Goal: Task Accomplishment & Management: Manage account settings

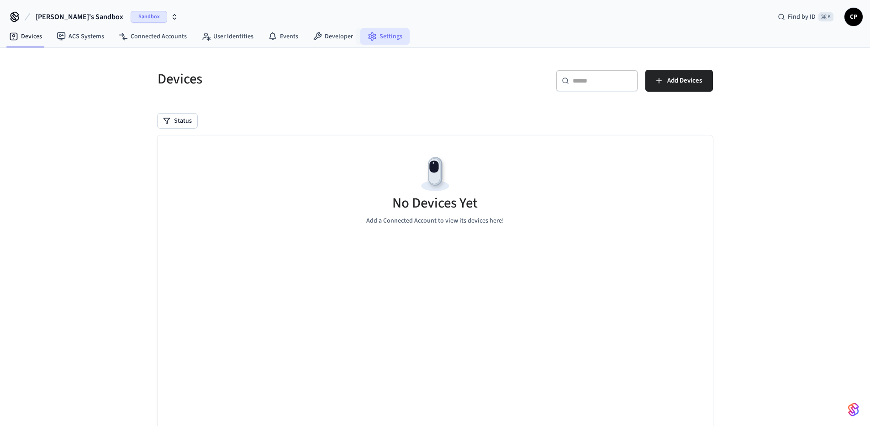
click at [385, 38] on link "Settings" at bounding box center [384, 36] width 49 height 16
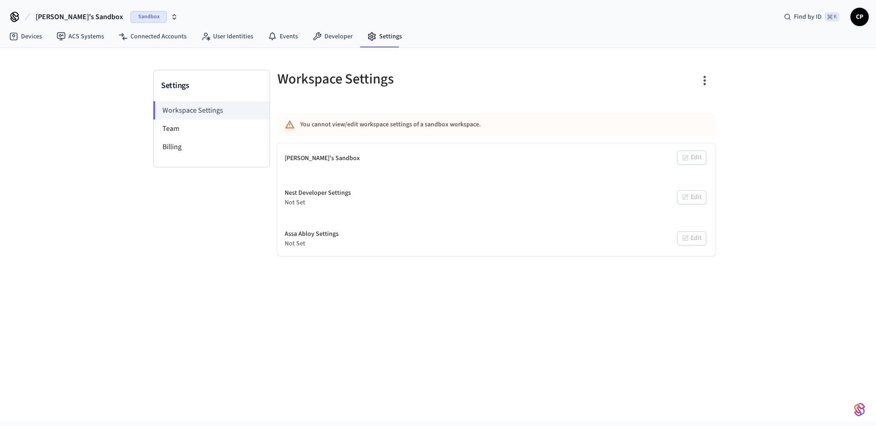
click at [349, 162] on div "Christopher's Sandbox Edit" at bounding box center [497, 158] width 438 height 31
drag, startPoint x: 317, startPoint y: 126, endPoint x: 396, endPoint y: 125, distance: 78.5
click at [396, 125] on div "You cannot view/edit workspace settings of a sandbox workspace." at bounding box center [469, 124] width 339 height 17
drag, startPoint x: 305, startPoint y: 243, endPoint x: 283, endPoint y: 218, distance: 34.0
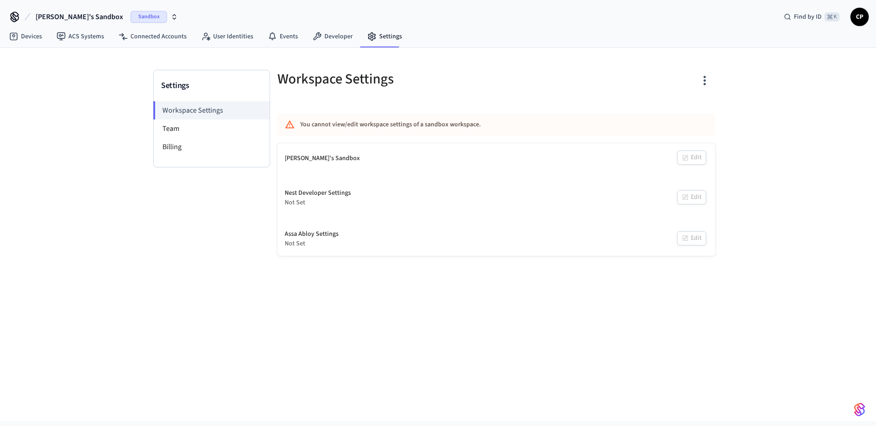
click at [302, 240] on div "Not Set" at bounding box center [312, 244] width 54 height 10
click at [178, 124] on li "Team" at bounding box center [212, 129] width 116 height 18
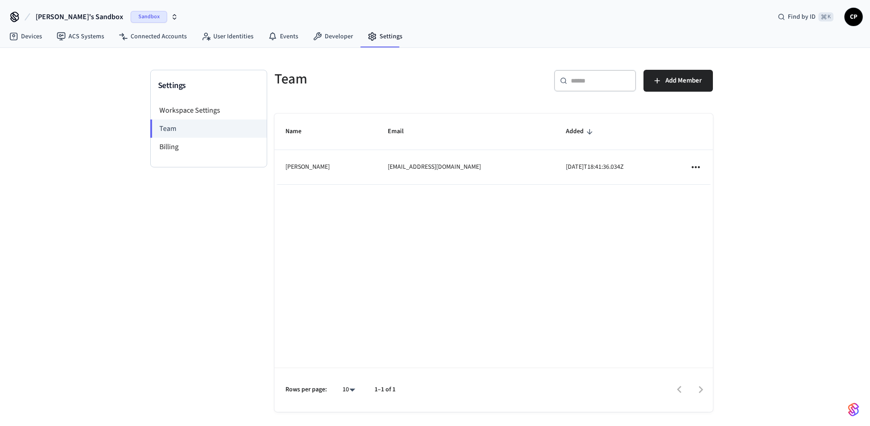
click at [171, 14] on icon "button" at bounding box center [174, 16] width 7 height 7
click at [854, 18] on span "CP" at bounding box center [853, 17] width 16 height 16
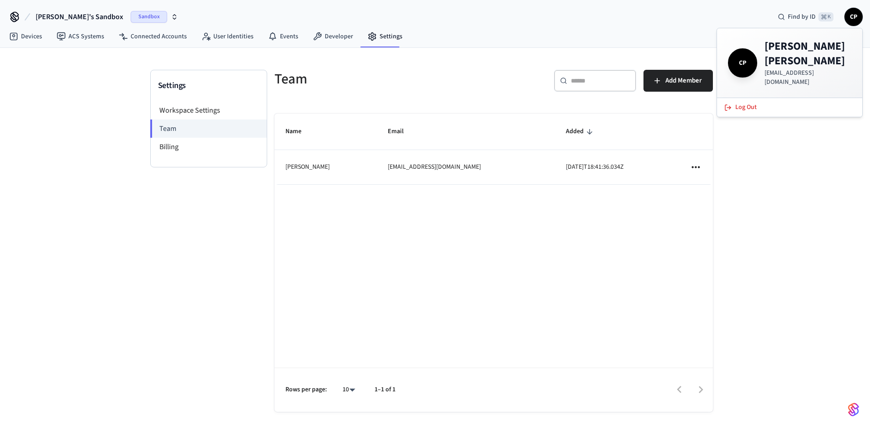
click at [146, 16] on span "Sandbox" at bounding box center [149, 17] width 37 height 12
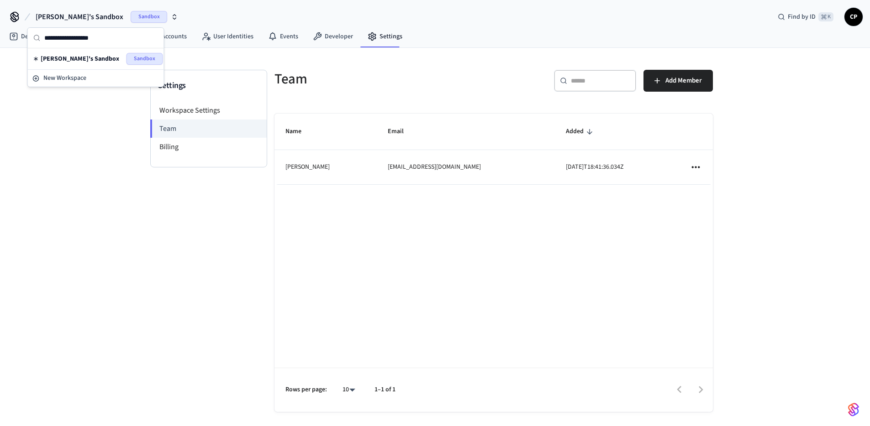
click at [194, 14] on div "Christopher's Sandbox Sandbox Find by ID ⌘ K CP" at bounding box center [435, 13] width 870 height 26
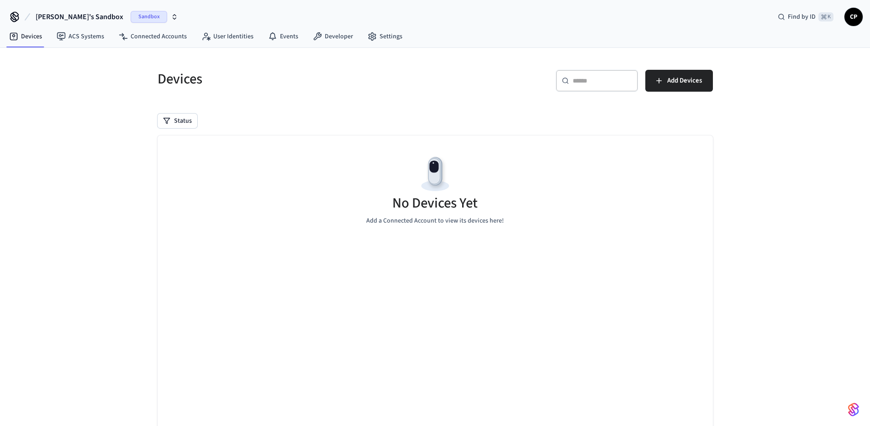
click at [155, 22] on div "Sandbox" at bounding box center [154, 17] width 47 height 12
drag, startPoint x: 235, startPoint y: 17, endPoint x: 374, endPoint y: 23, distance: 139.8
click at [236, 17] on div "[PERSON_NAME]'s Sandbox Sandbox Find by ID ⌘ K CP" at bounding box center [435, 13] width 870 height 26
click at [854, 13] on span "CP" at bounding box center [853, 17] width 16 height 16
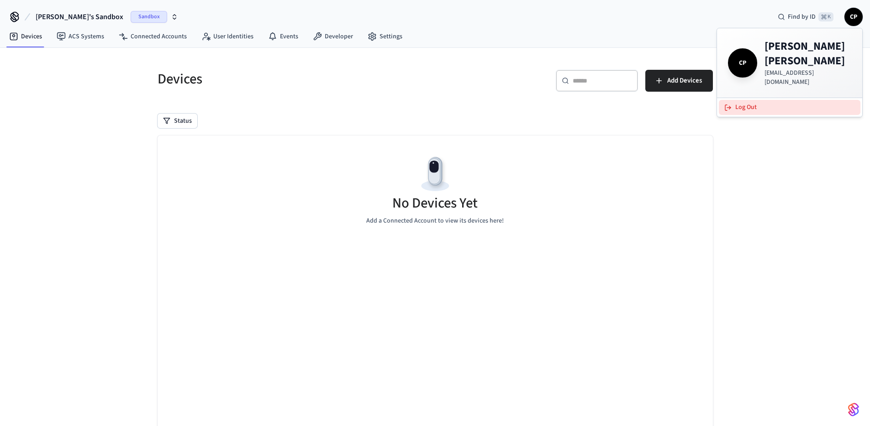
click at [744, 100] on button "Log Out" at bounding box center [790, 107] width 142 height 15
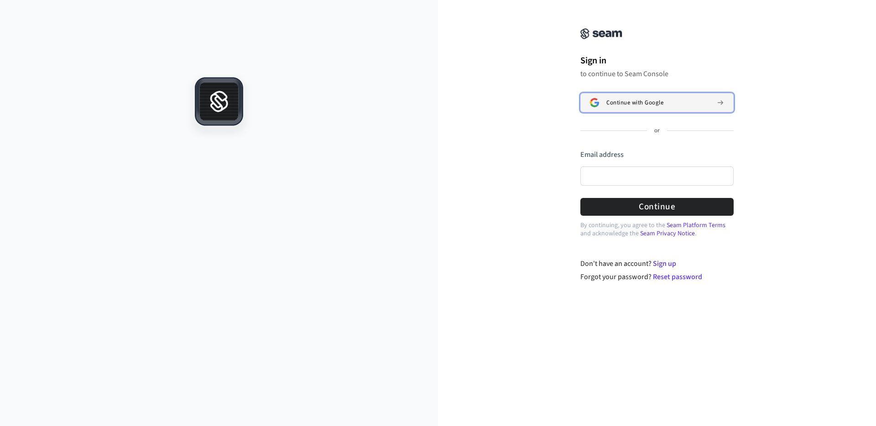
click at [639, 99] on button "Continue with Google" at bounding box center [657, 102] width 153 height 19
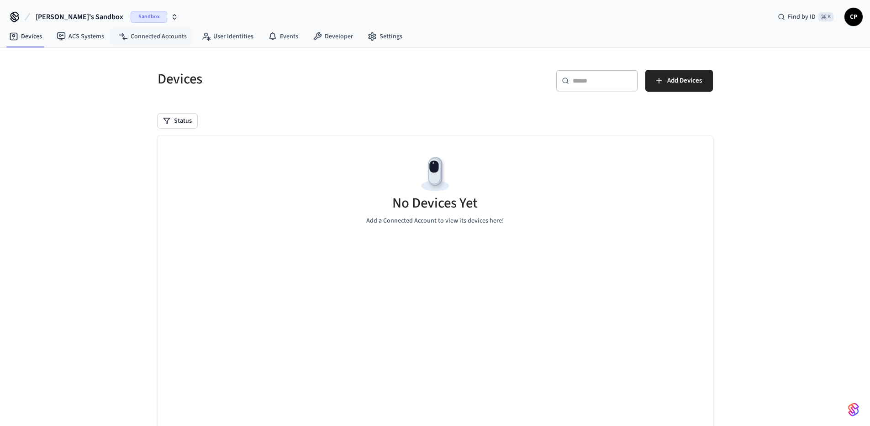
click at [111, 19] on button "[PERSON_NAME]'s Sandbox Sandbox" at bounding box center [107, 16] width 148 height 19
click at [228, 21] on div "[PERSON_NAME]'s Sandbox Sandbox Find by ID ⌘ K CP" at bounding box center [435, 13] width 870 height 26
click at [850, 20] on span "CP" at bounding box center [853, 17] width 16 height 16
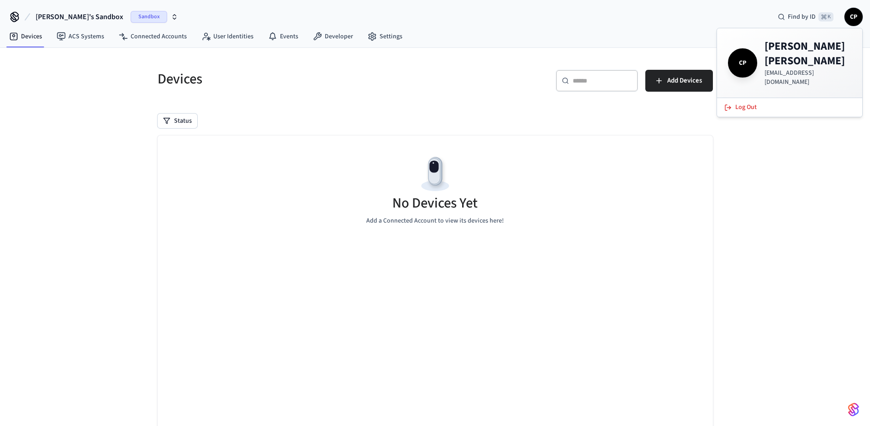
click at [854, 21] on span "CP" at bounding box center [853, 17] width 16 height 16
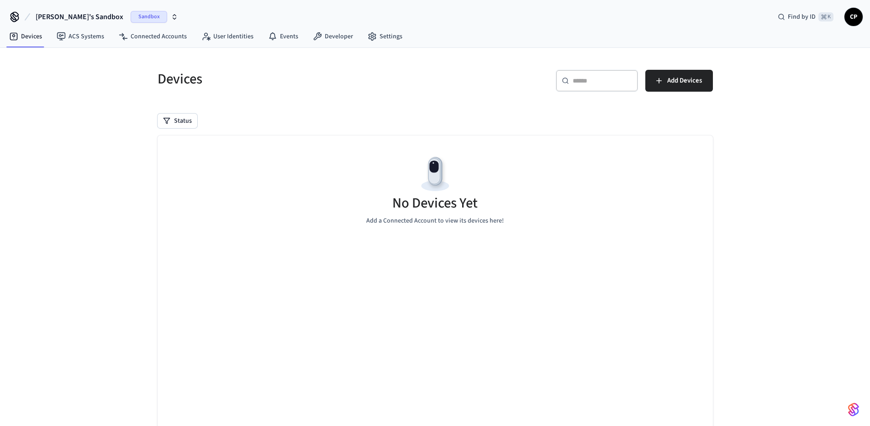
click at [854, 21] on span "CP" at bounding box center [853, 17] width 16 height 16
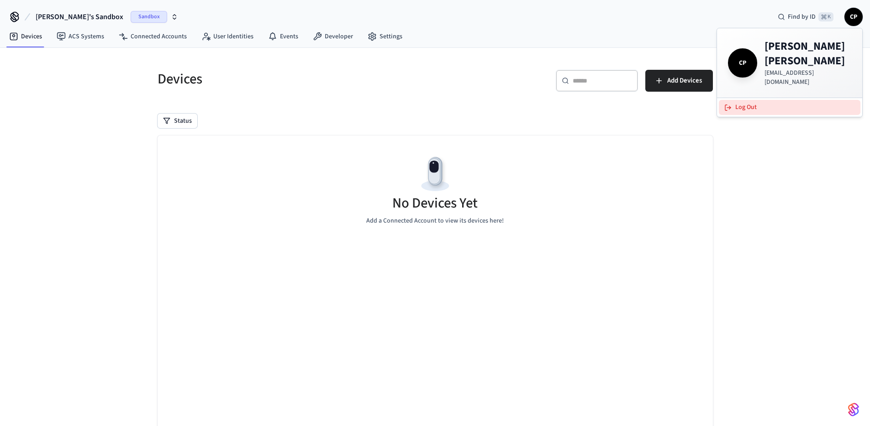
click at [749, 100] on button "Log Out" at bounding box center [790, 107] width 142 height 15
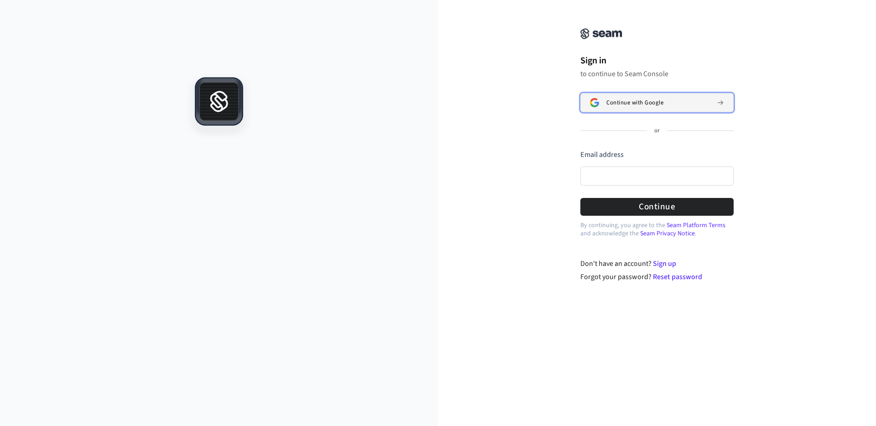
click at [626, 103] on span "Continue with Google" at bounding box center [635, 102] width 57 height 7
